Goal: Find specific page/section: Find specific page/section

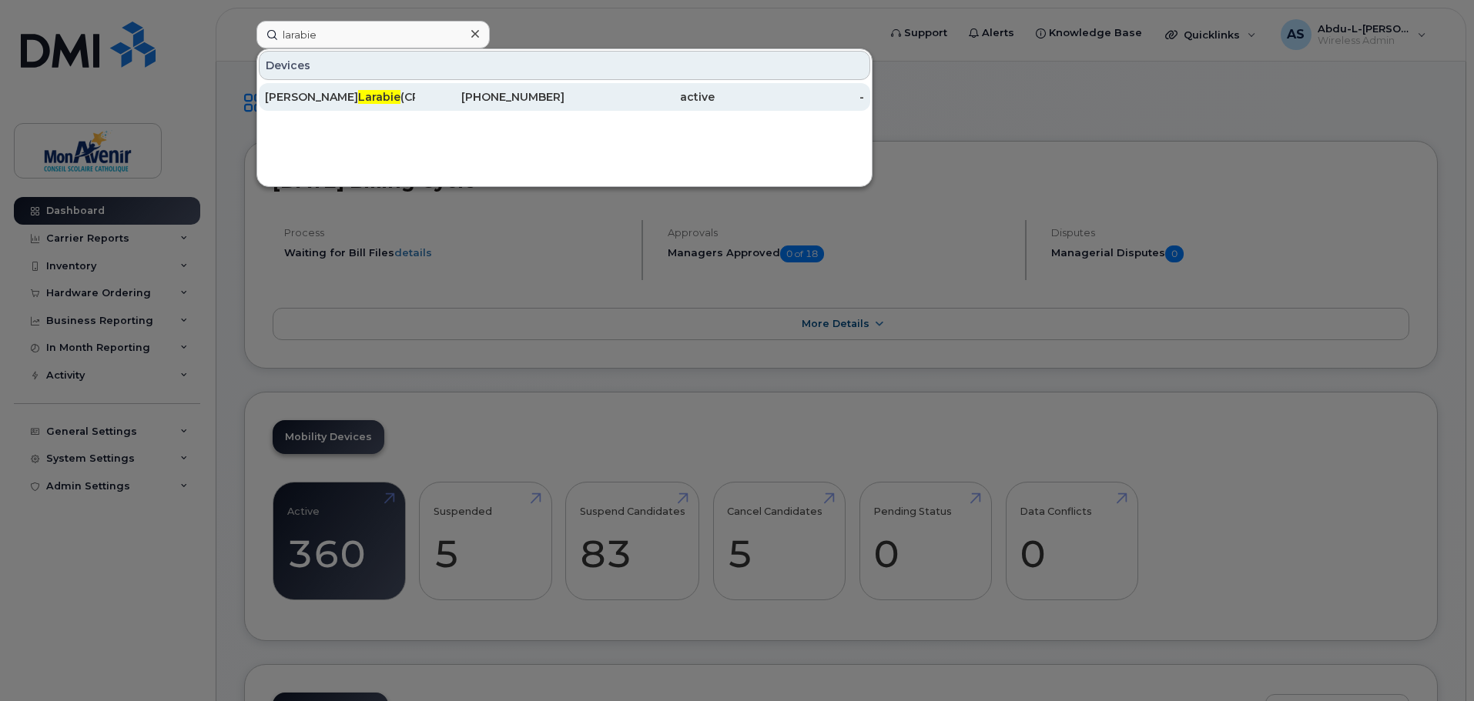
type input "larabie"
click at [358, 95] on span "Larabie" at bounding box center [379, 97] width 42 height 14
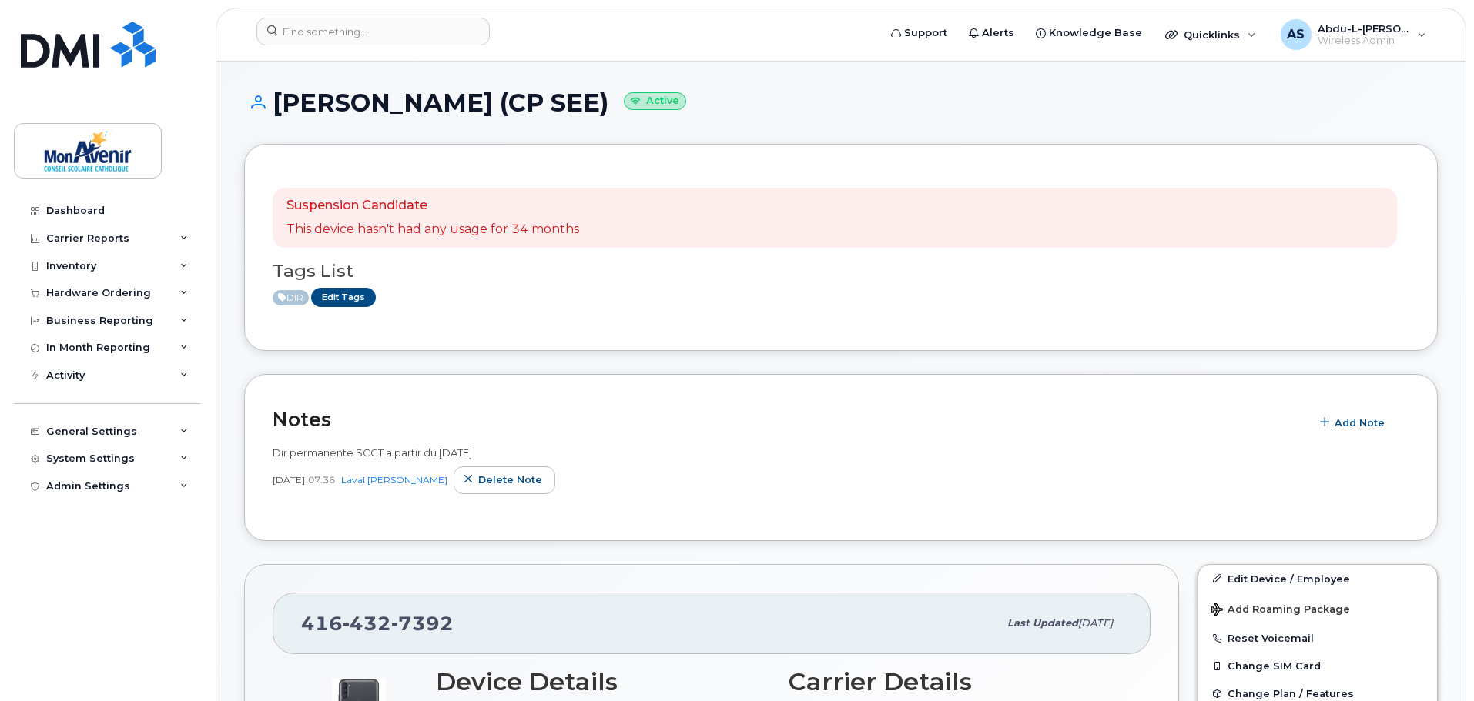
click at [310, 450] on span "Dir permanente SCGT a partir du [DATE]" at bounding box center [372, 453] width 199 height 12
click at [1136, 427] on h2 "Notes" at bounding box center [788, 419] width 1030 height 23
